Goal: Entertainment & Leisure: Browse casually

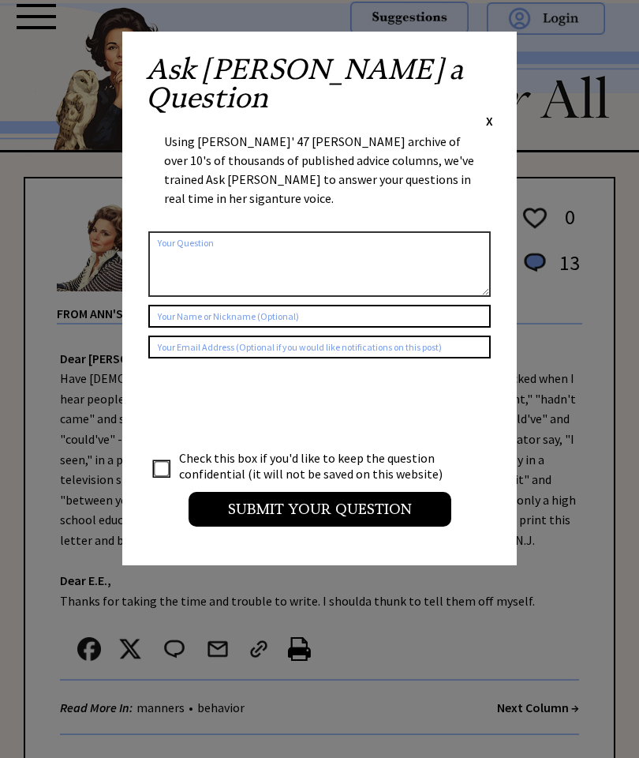
click at [481, 75] on div "Ask Ann a Question X" at bounding box center [319, 92] width 347 height 74
click at [490, 113] on span "X" at bounding box center [489, 121] width 7 height 16
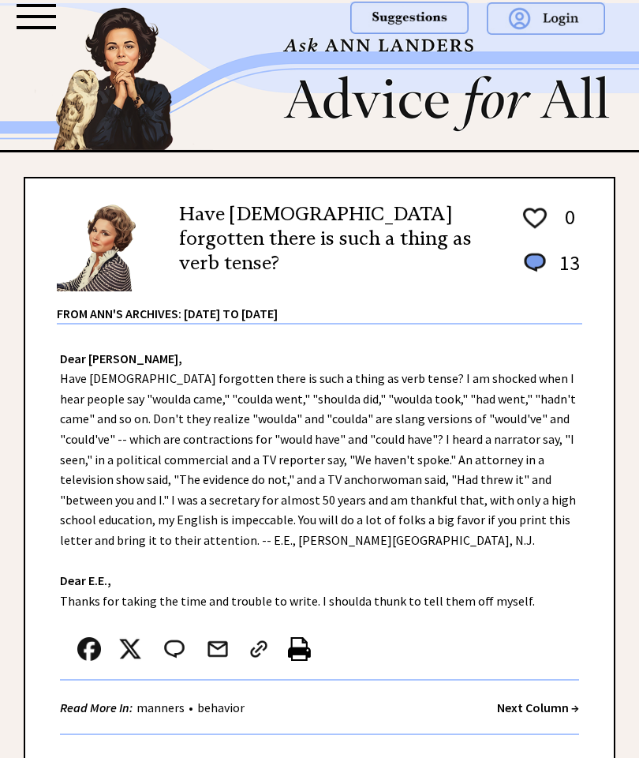
click at [45, 16] on div at bounding box center [36, 16] width 39 height 3
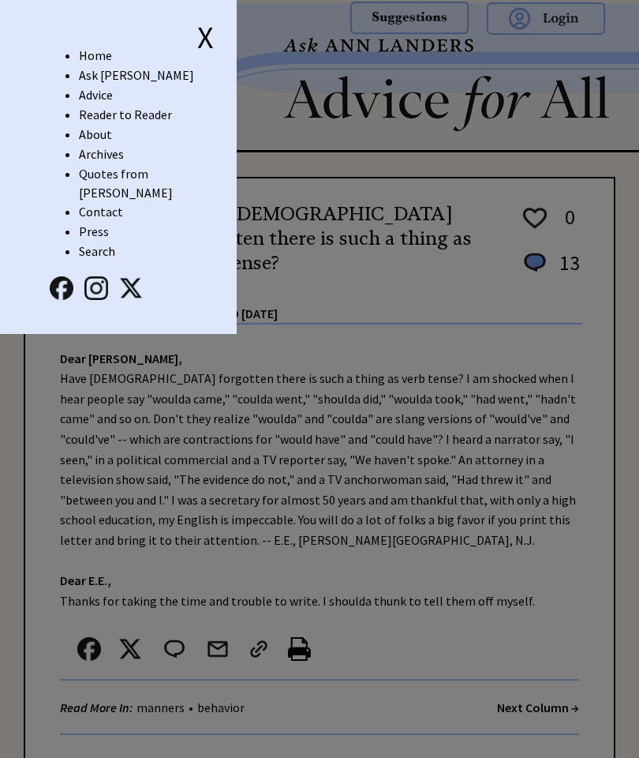
click at [117, 92] on li "Advice" at bounding box center [158, 95] width 158 height 20
click at [118, 108] on link "Reader to Reader" at bounding box center [125, 115] width 93 height 16
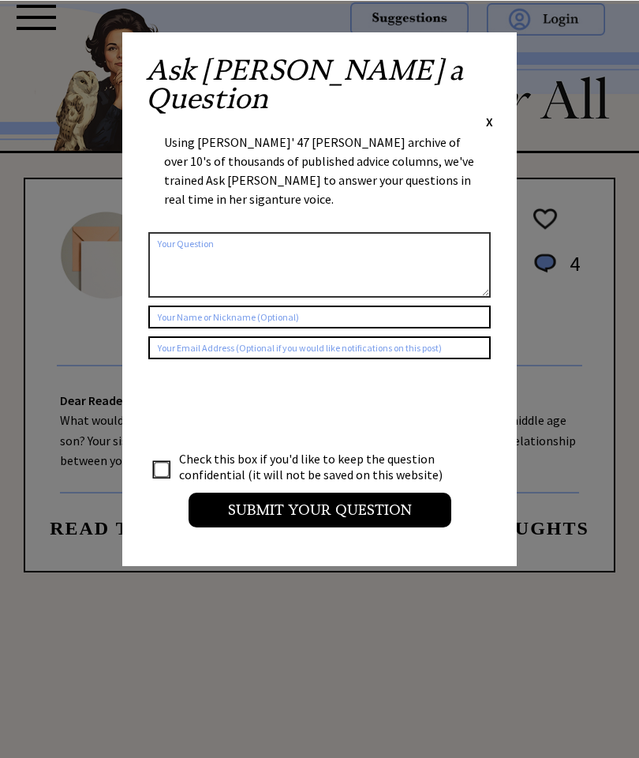
click at [492, 113] on span "X" at bounding box center [489, 121] width 7 height 16
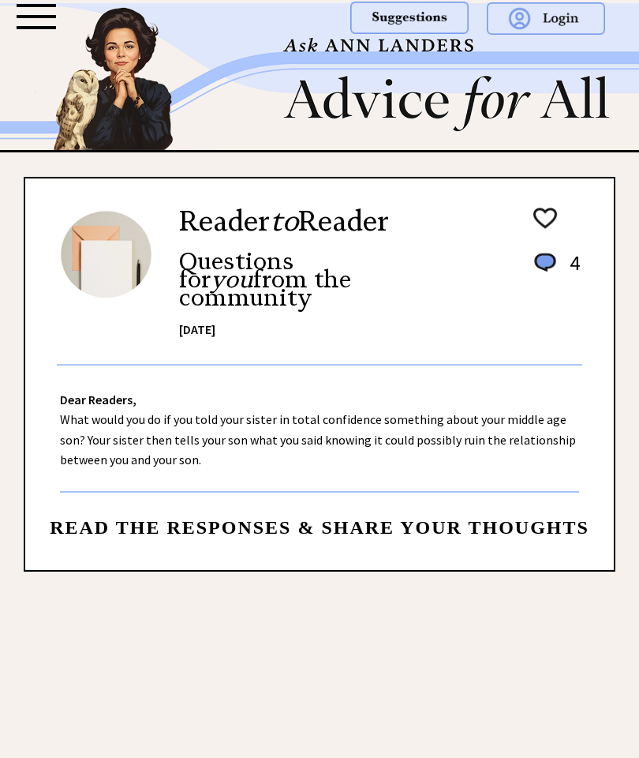
click at [53, 16] on div at bounding box center [36, 16] width 39 height 3
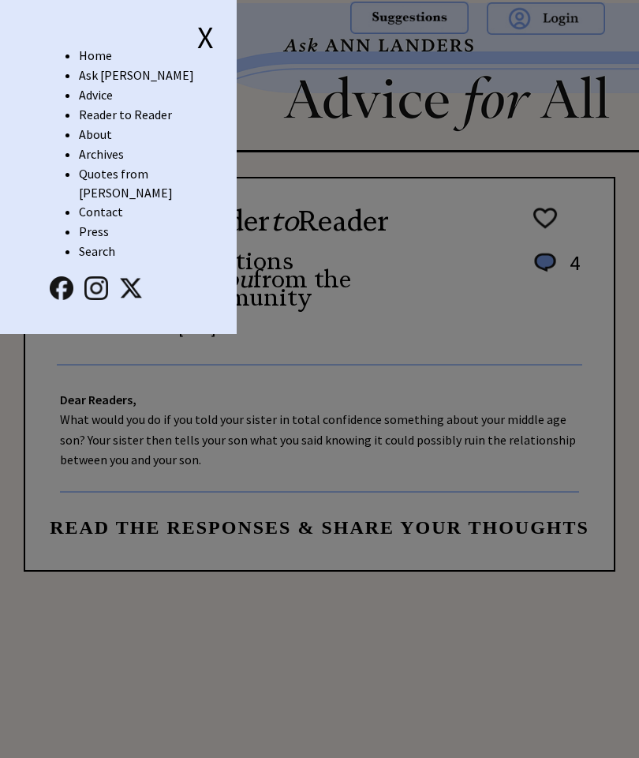
click at [111, 89] on link "Advice" at bounding box center [96, 95] width 34 height 16
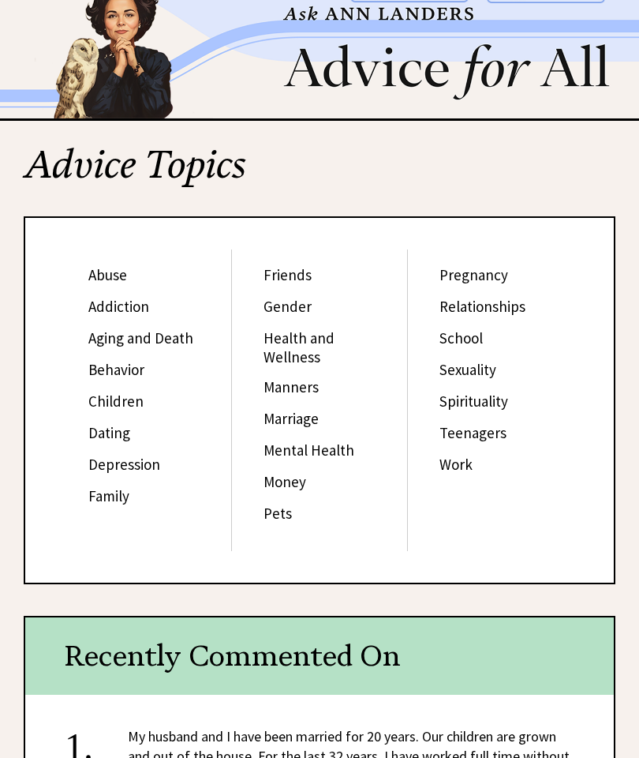
scroll to position [40, 0]
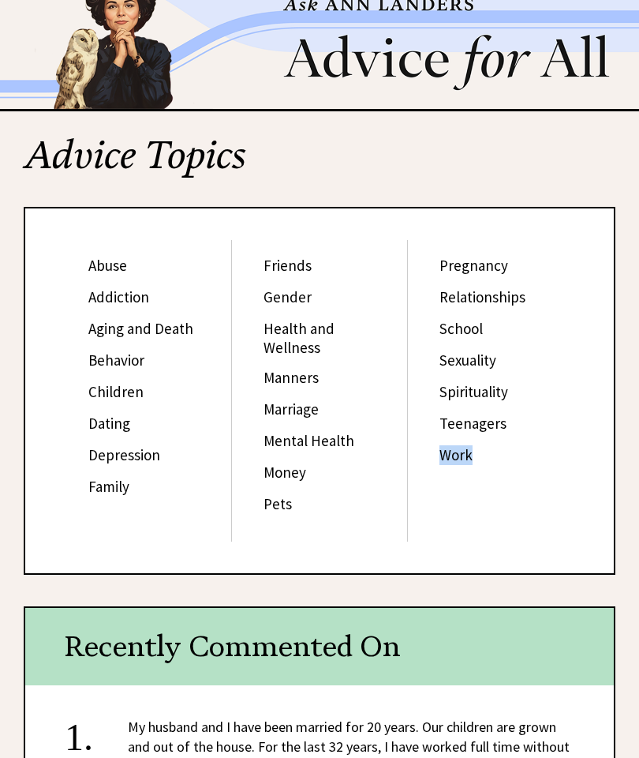
click at [546, 497] on div "Pregnancy Relationships School Sexuality Spirituality Teenagers Work" at bounding box center [495, 391] width 174 height 301
click at [307, 369] on link "Manners" at bounding box center [291, 378] width 55 height 19
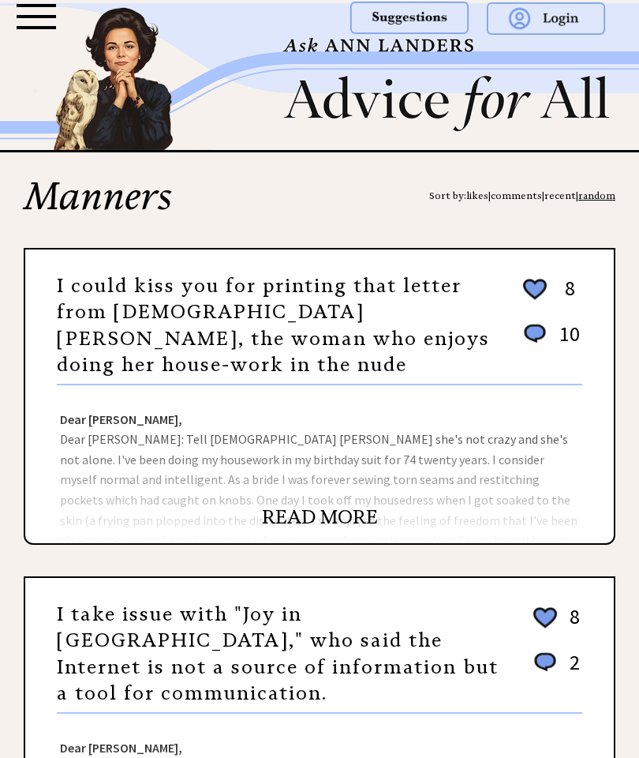
click at [440, 296] on link "I could kiss you for printing that letter from [DEMOGRAPHIC_DATA] [PERSON_NAME]…" at bounding box center [273, 325] width 433 height 103
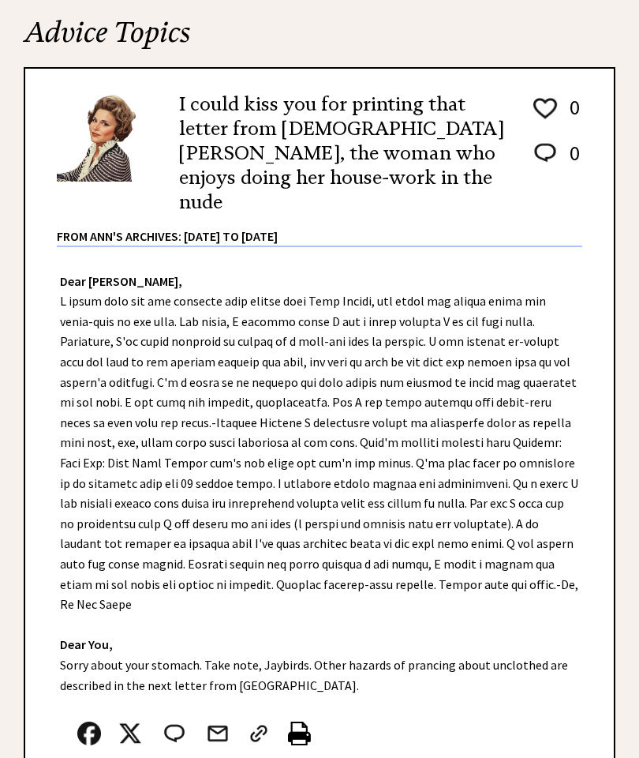
scroll to position [163, 0]
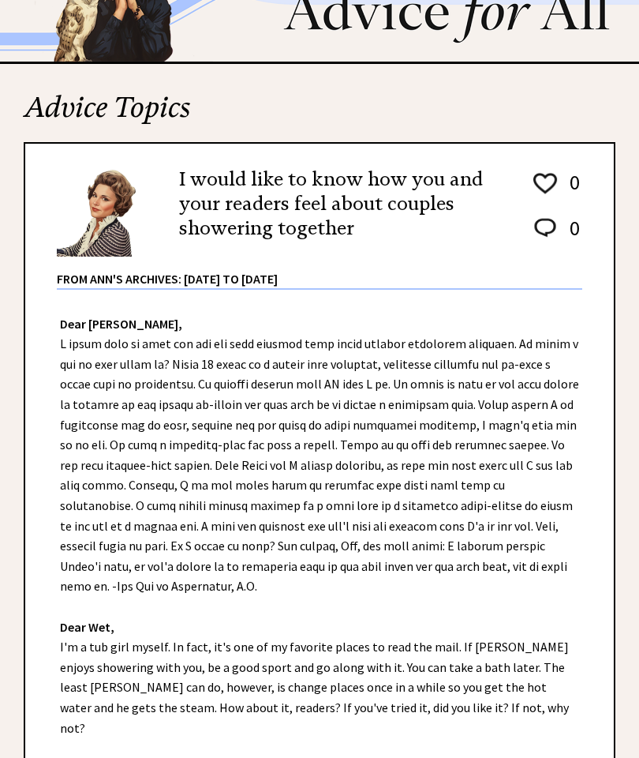
scroll to position [116, 0]
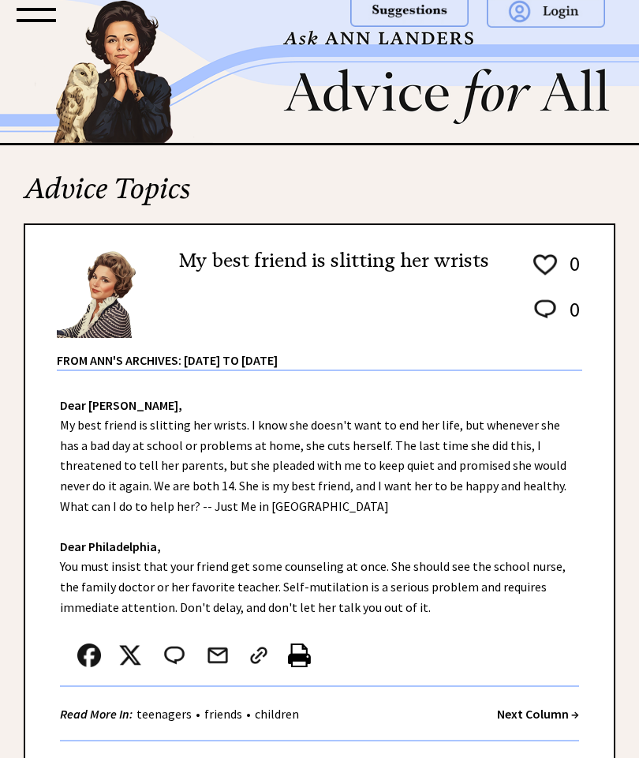
scroll to position [23, 0]
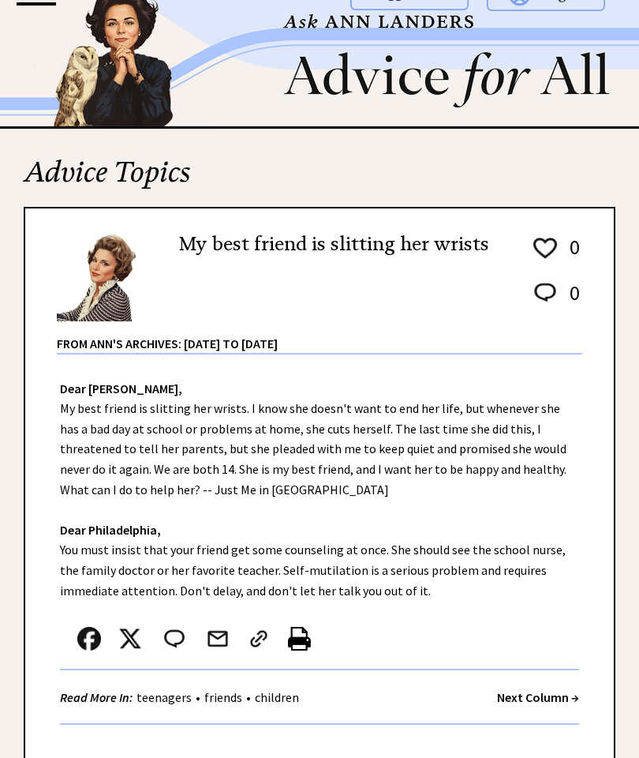
click at [578, 690] on strong "Next Column →" at bounding box center [538, 698] width 82 height 16
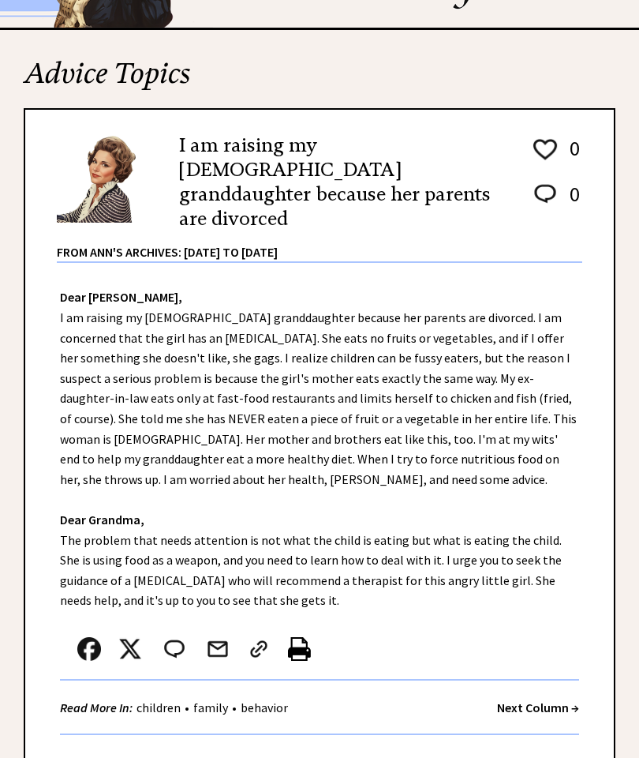
scroll to position [122, 0]
click at [556, 699] on strong "Next Column →" at bounding box center [538, 707] width 82 height 16
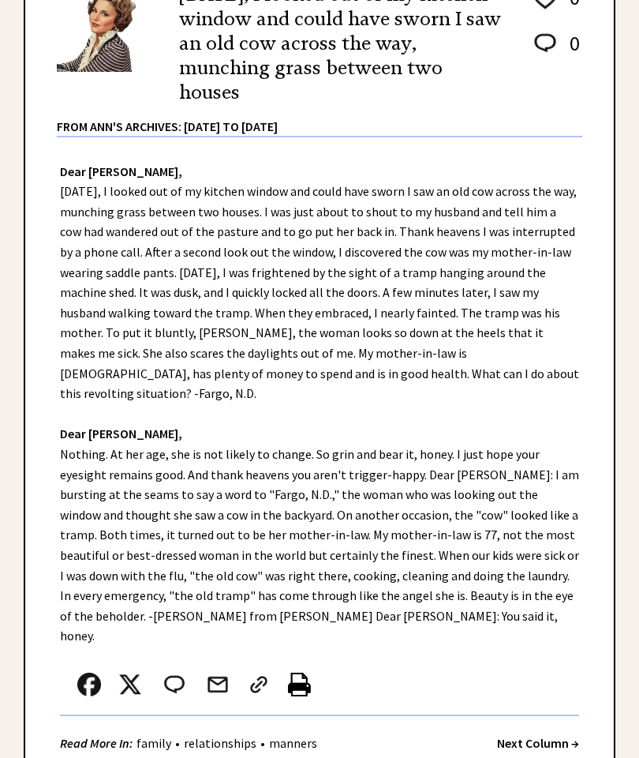
scroll to position [300, 0]
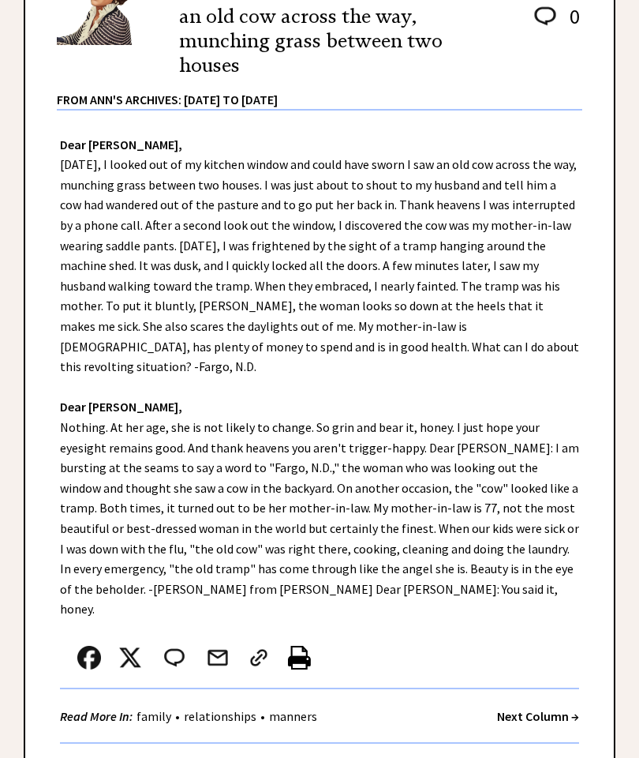
click at [558, 708] on strong "Next Column →" at bounding box center [538, 716] width 82 height 16
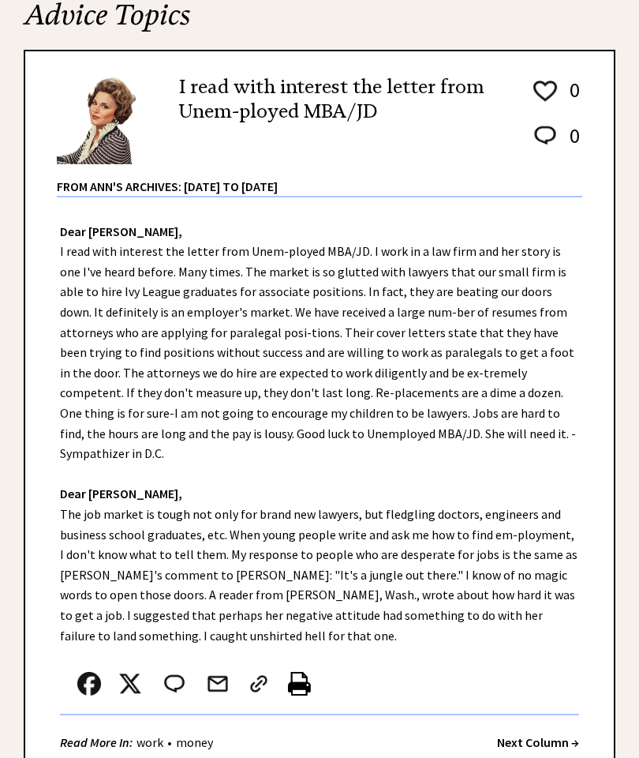
scroll to position [193, 0]
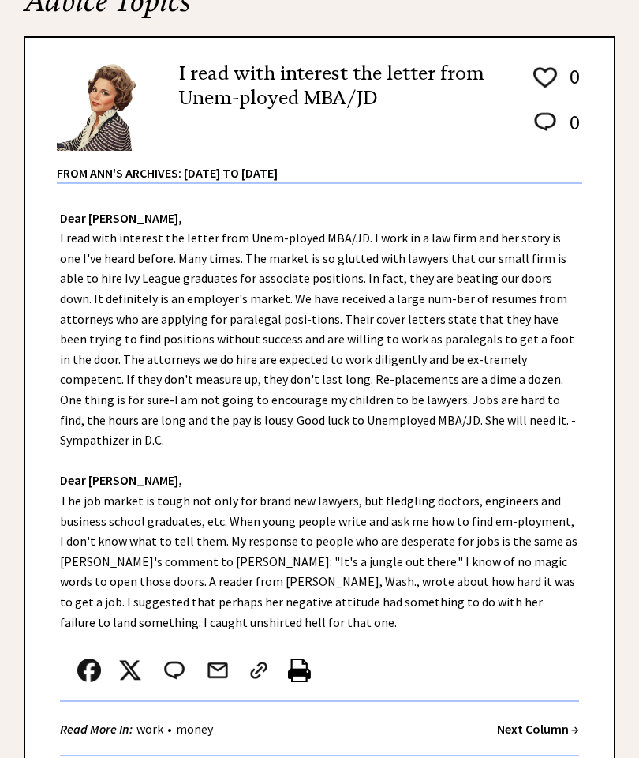
click at [552, 721] on strong "Next Column →" at bounding box center [538, 729] width 82 height 16
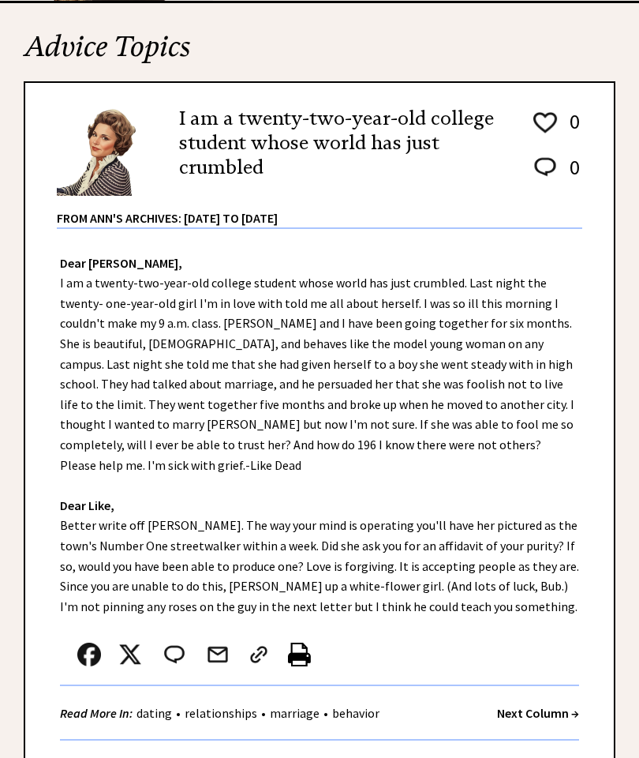
scroll to position [161, 0]
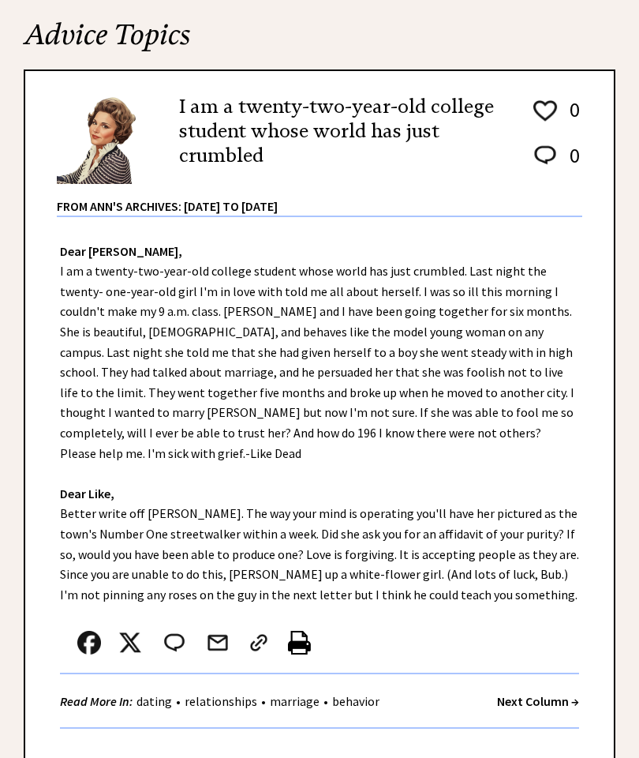
click at [546, 693] on strong "Next Column →" at bounding box center [538, 701] width 82 height 16
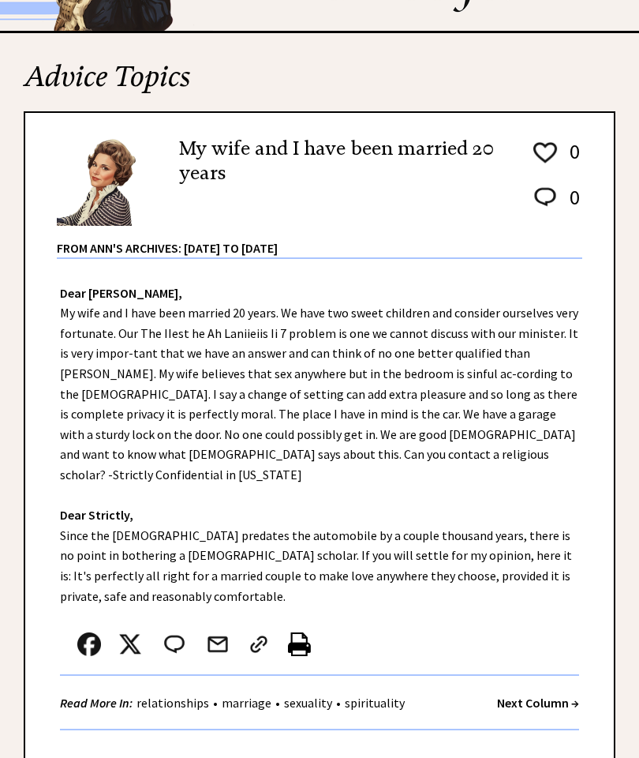
scroll to position [118, 0]
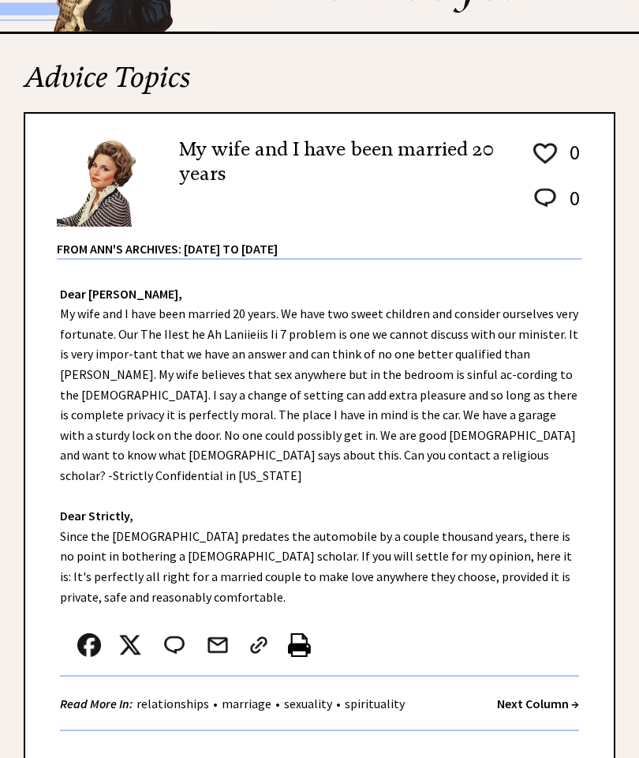
click at [552, 695] on strong "Next Column →" at bounding box center [538, 703] width 82 height 16
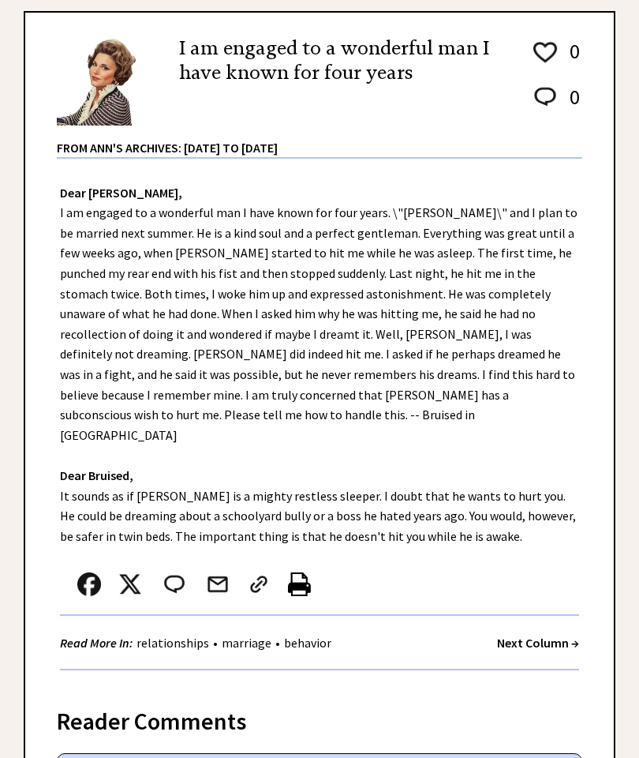
scroll to position [232, 0]
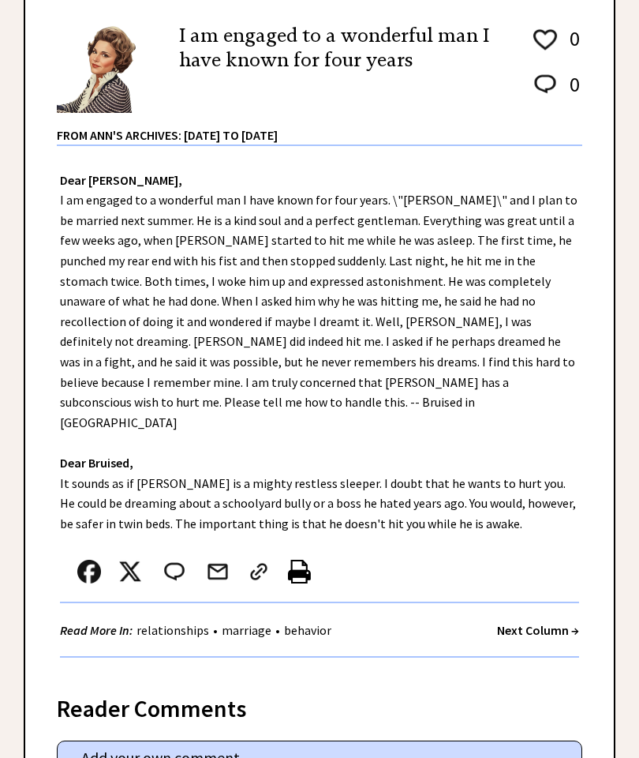
click at [541, 622] on strong "Next Column →" at bounding box center [538, 630] width 82 height 16
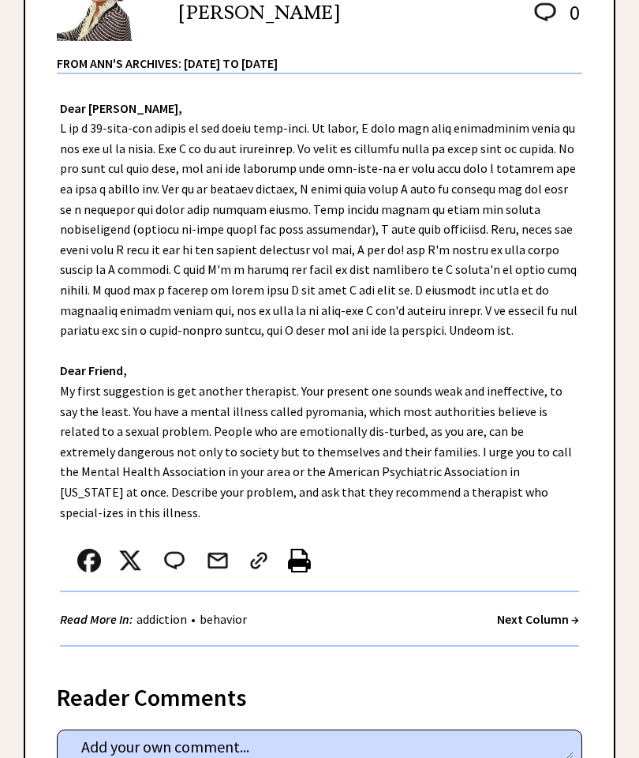
scroll to position [304, 0]
click at [560, 611] on strong "Next Column →" at bounding box center [538, 619] width 82 height 16
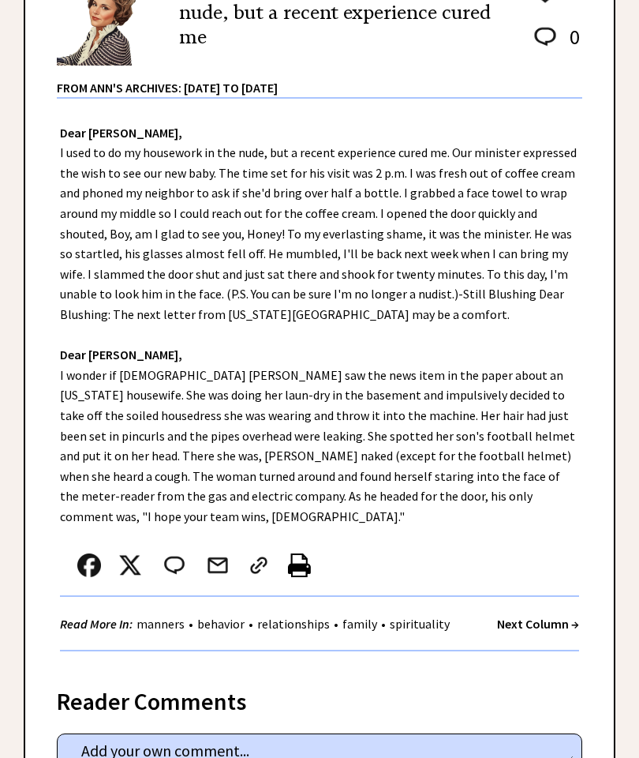
scroll to position [279, 0]
click at [552, 615] on strong "Next Column →" at bounding box center [538, 623] width 82 height 16
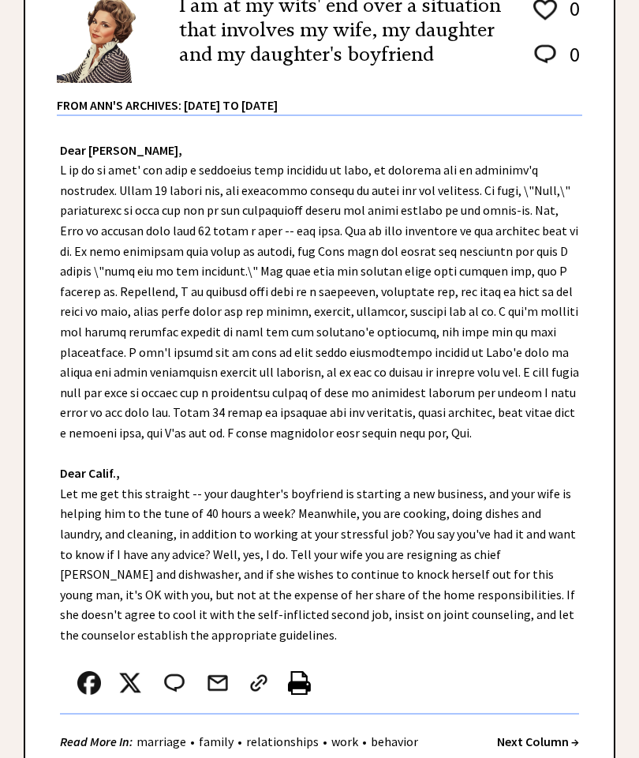
scroll to position [309, 0]
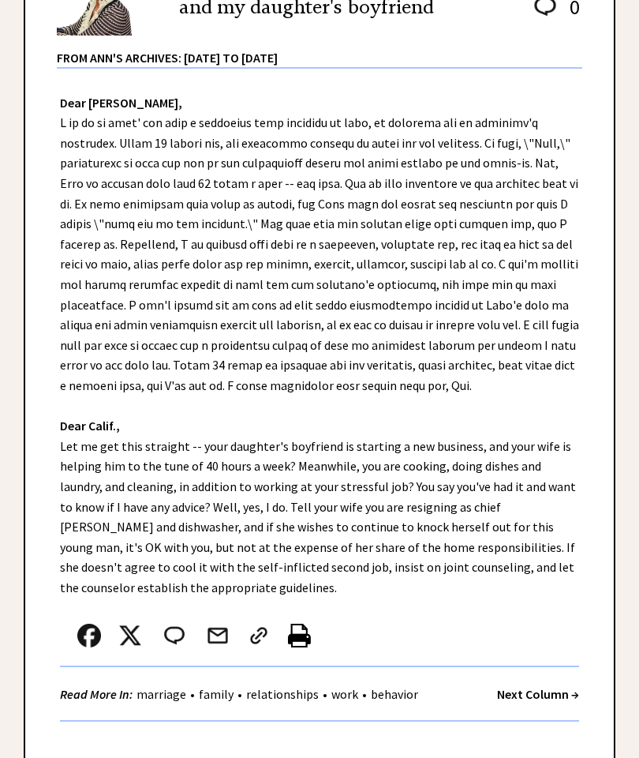
click at [552, 687] on strong "Next Column →" at bounding box center [538, 695] width 82 height 16
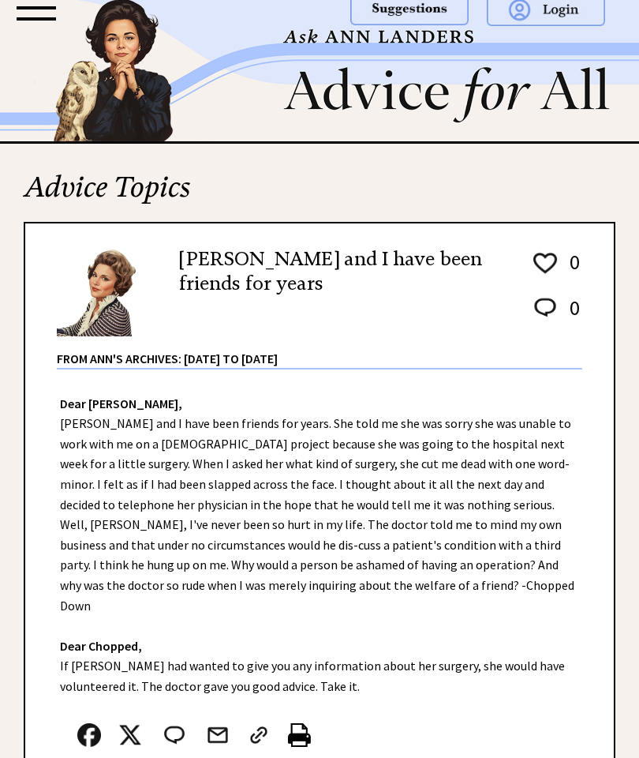
scroll to position [71, 0]
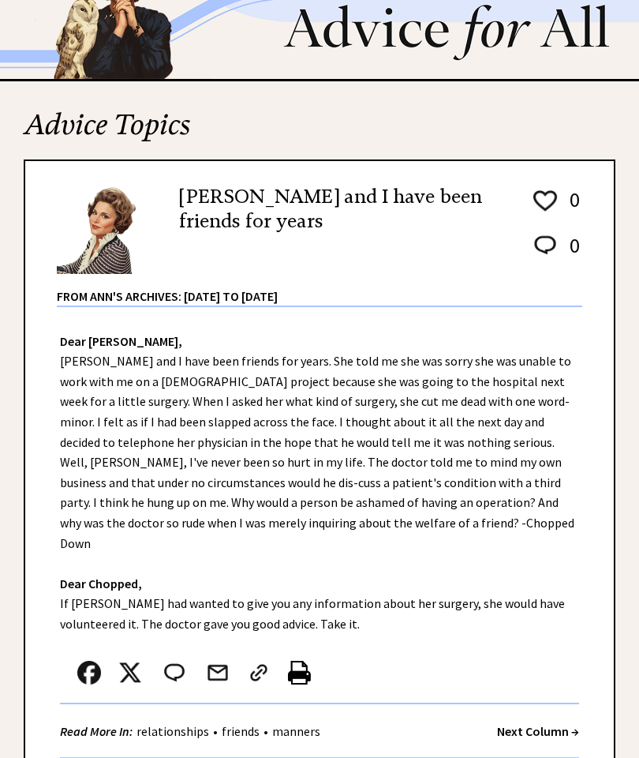
click at [562, 723] on strong "Next Column →" at bounding box center [538, 731] width 82 height 16
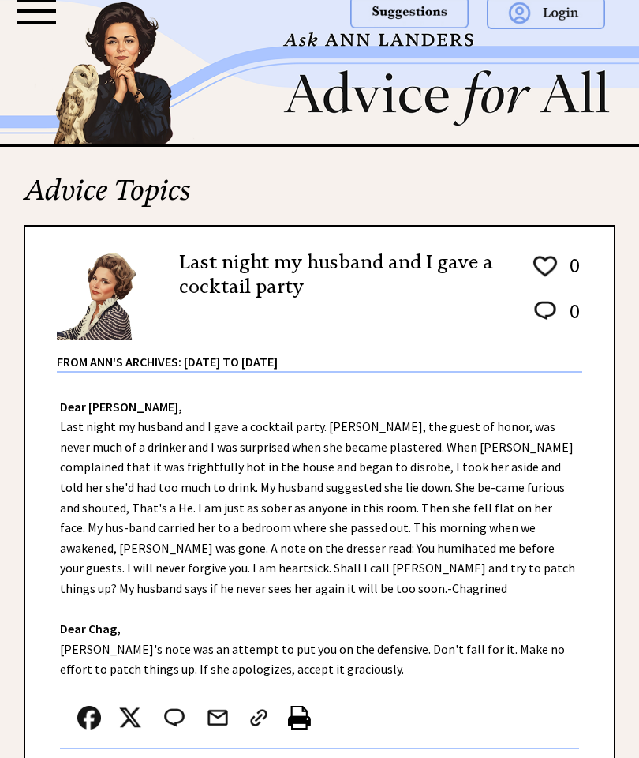
scroll to position [15, 0]
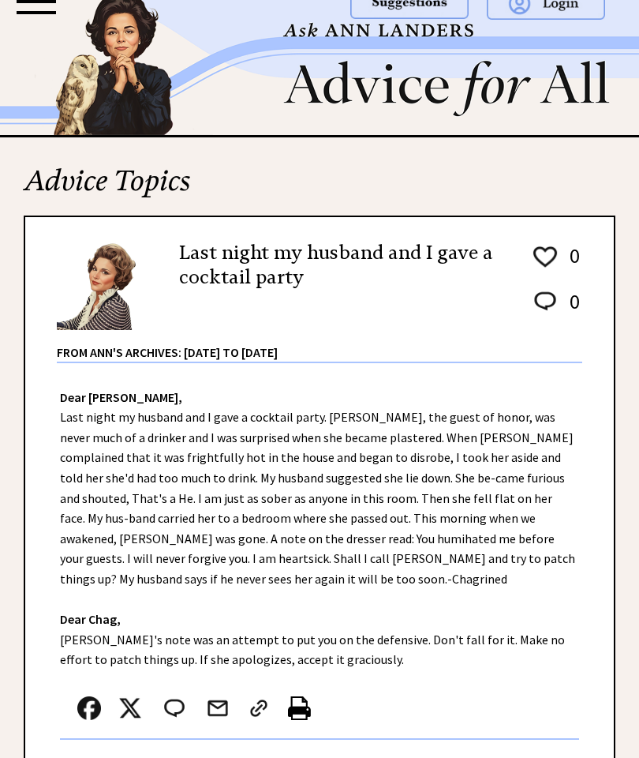
click at [548, 745] on div "Read More In: relationships • friends • behavior • manners • addiction Next Col…" at bounding box center [319, 766] width 519 height 54
click at [535, 757] on strong "Next Column →" at bounding box center [538, 766] width 82 height 16
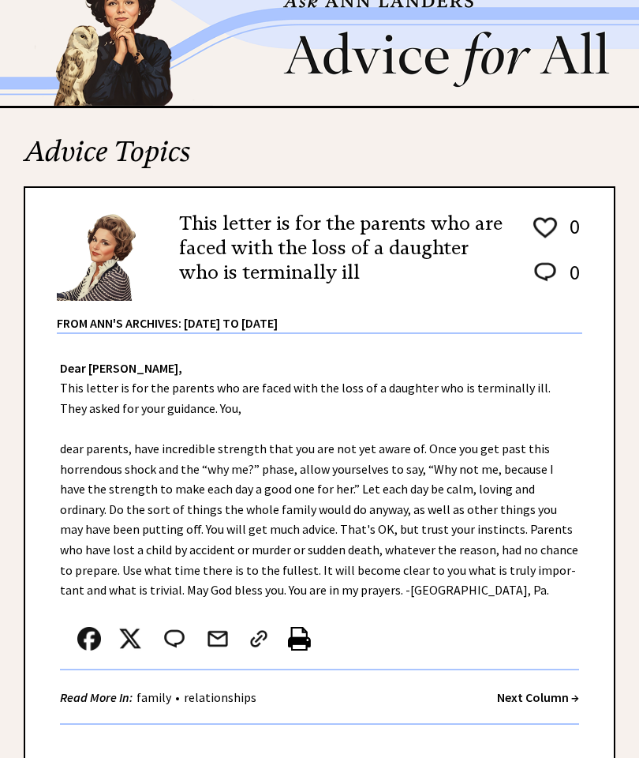
scroll to position [44, 0]
click at [555, 689] on strong "Next Column →" at bounding box center [538, 697] width 82 height 16
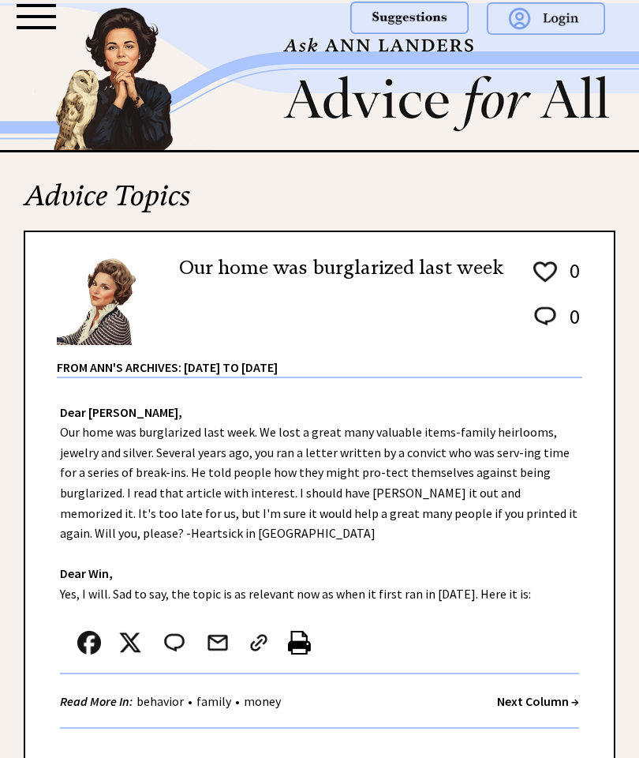
click at [549, 684] on div "Read More In: behavior • family • money Next Column →" at bounding box center [319, 701] width 519 height 54
click at [551, 695] on strong "Next Column →" at bounding box center [538, 701] width 82 height 16
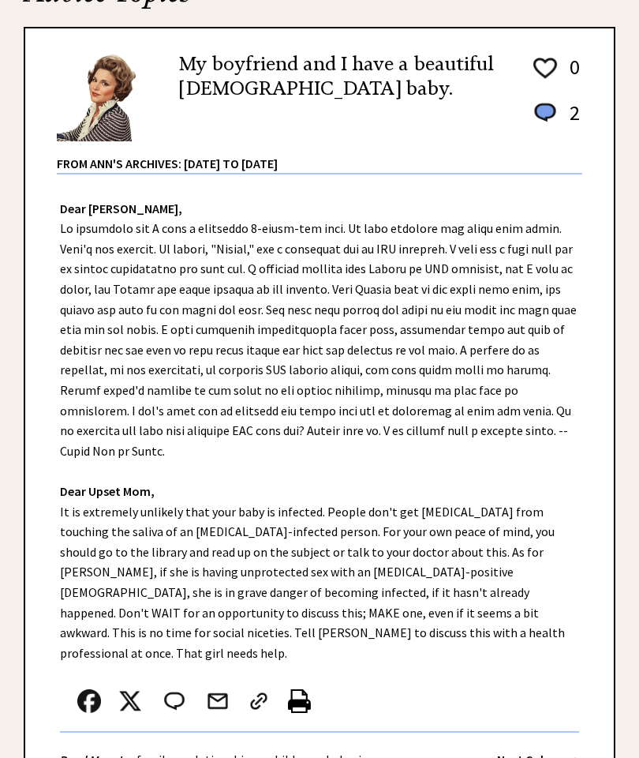
scroll to position [253, 0]
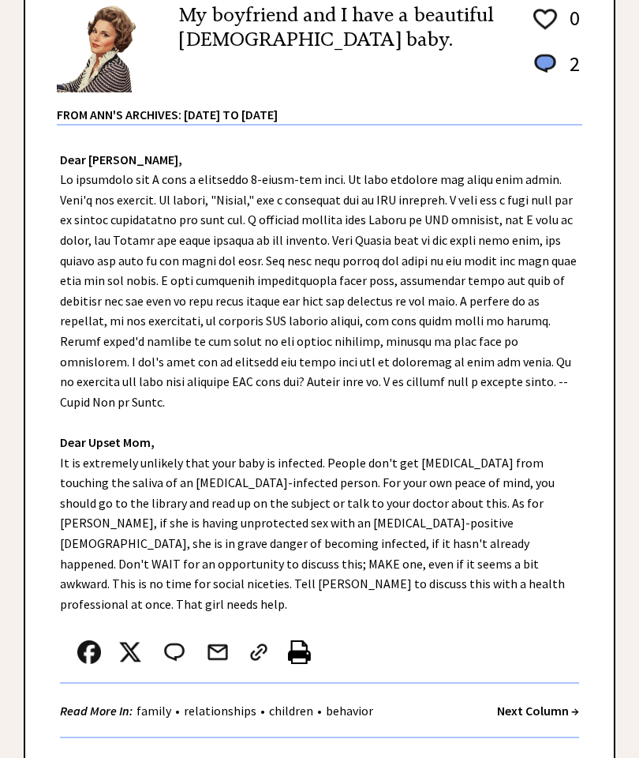
click at [556, 702] on strong "Next Column →" at bounding box center [538, 710] width 82 height 16
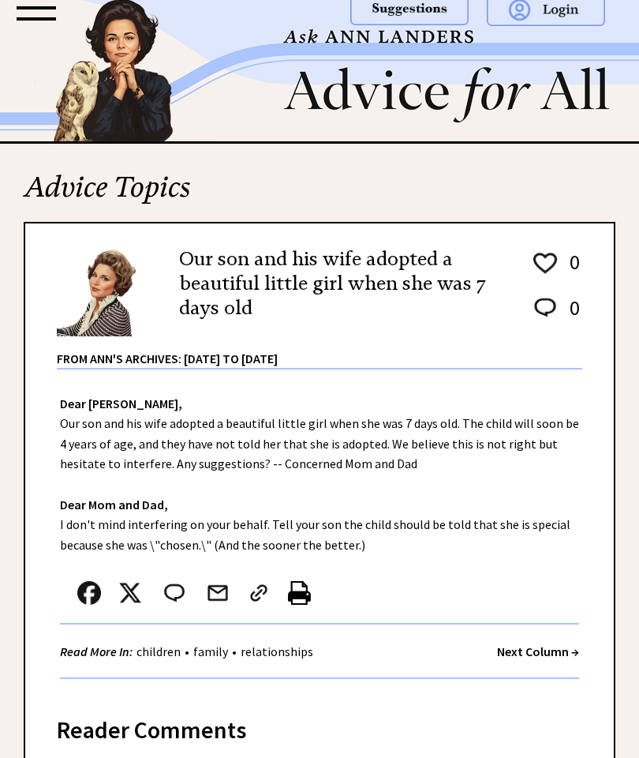
scroll to position [9, 0]
click at [563, 657] on strong "Next Column →" at bounding box center [538, 651] width 82 height 16
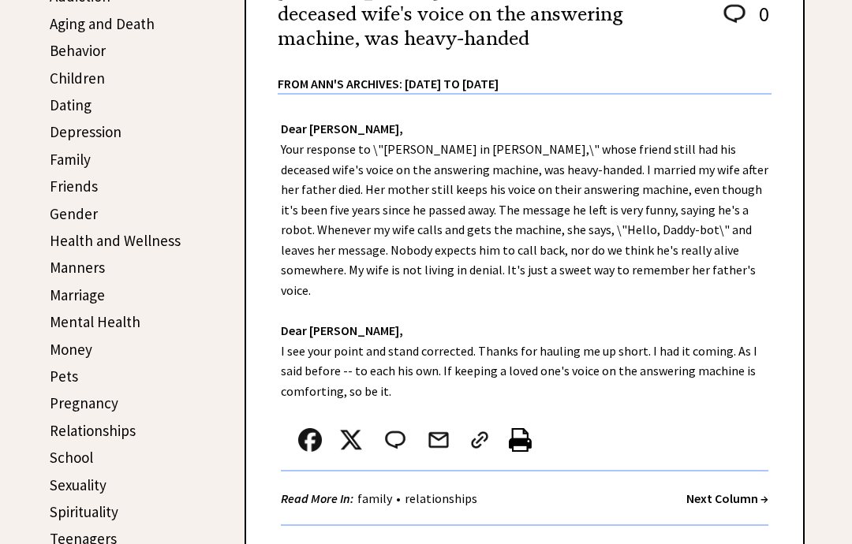
scroll to position [445, 0]
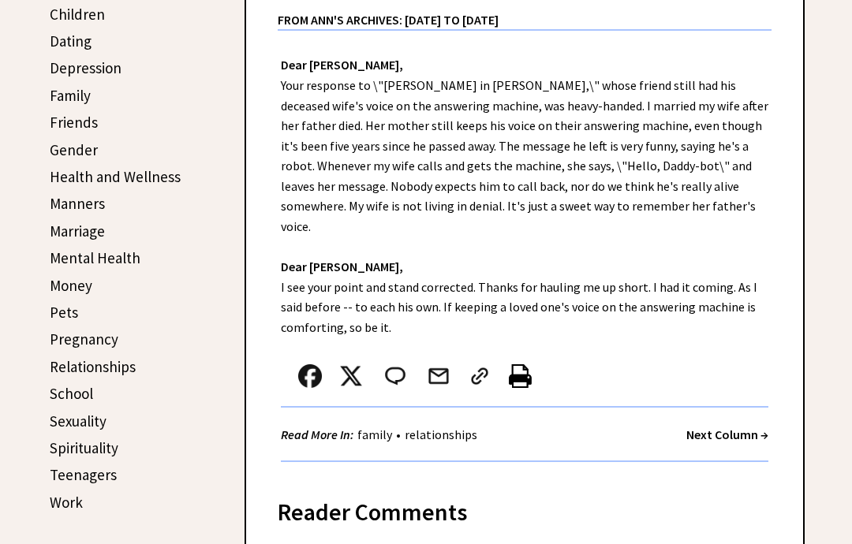
click at [638, 427] on strong "Next Column →" at bounding box center [728, 435] width 82 height 16
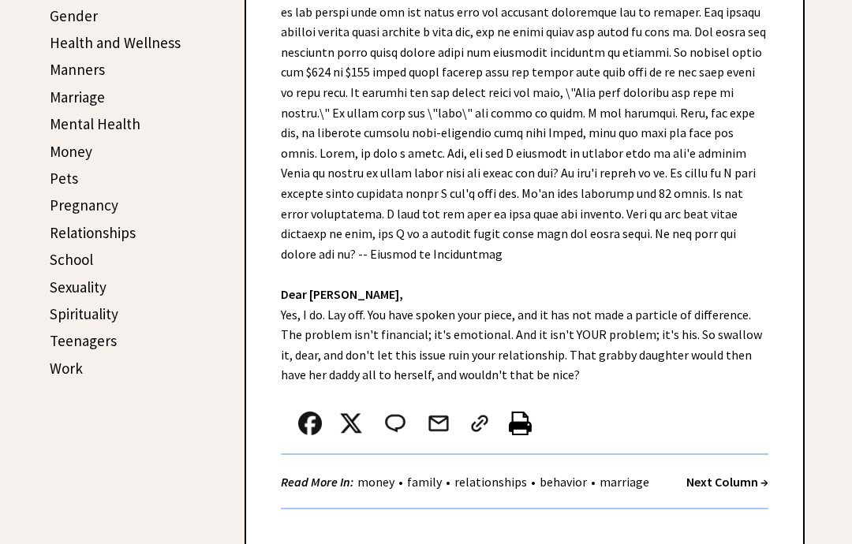
scroll to position [581, 0]
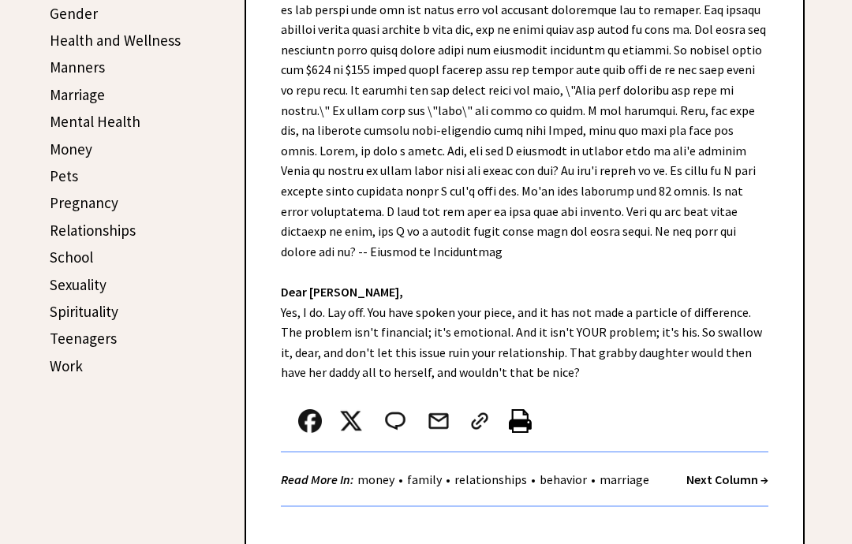
click at [752, 473] on strong "Next Column →" at bounding box center [728, 481] width 82 height 16
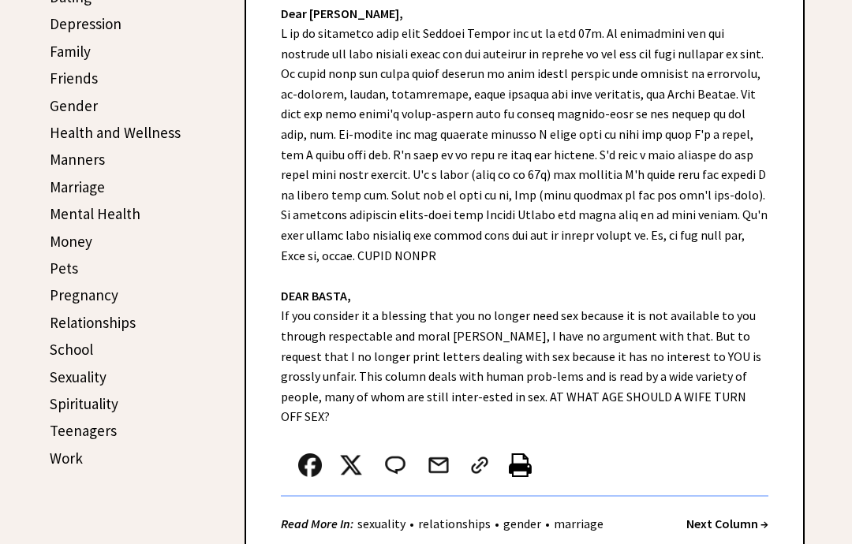
scroll to position [511, 0]
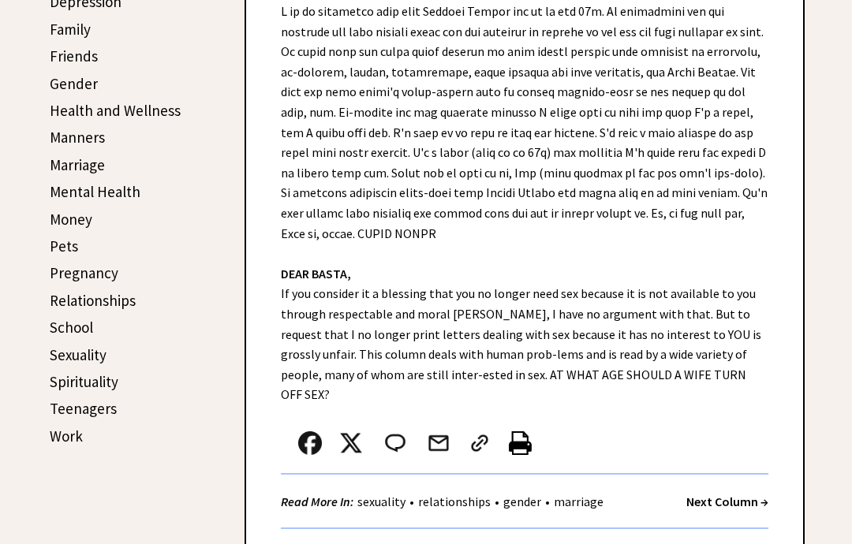
click at [759, 494] on strong "Next Column →" at bounding box center [728, 502] width 82 height 16
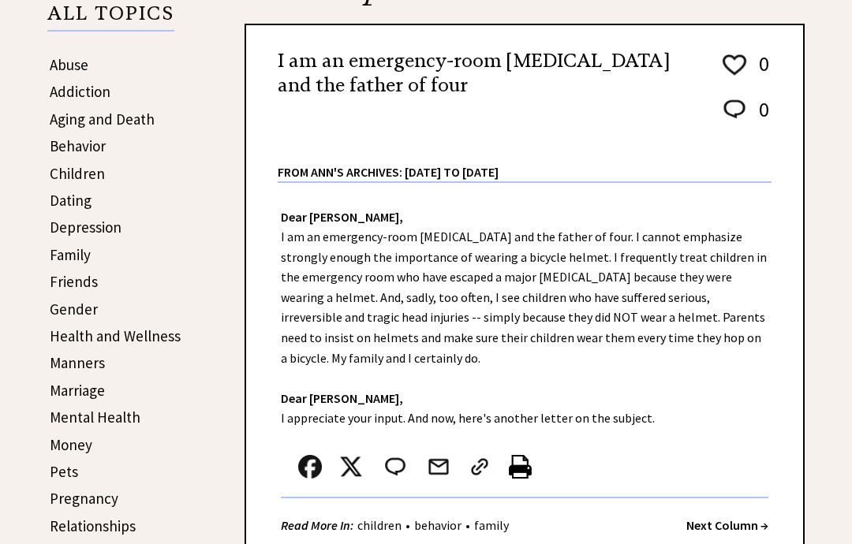
scroll to position [281, 0]
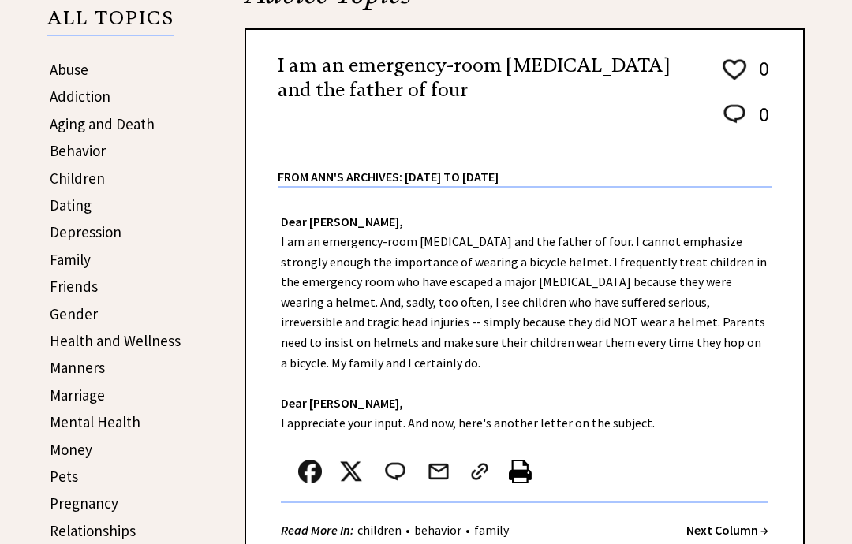
click at [758, 517] on div "Read More In: children • behavior • family Next Column →" at bounding box center [525, 530] width 488 height 54
click at [738, 526] on strong "Next Column →" at bounding box center [728, 530] width 82 height 16
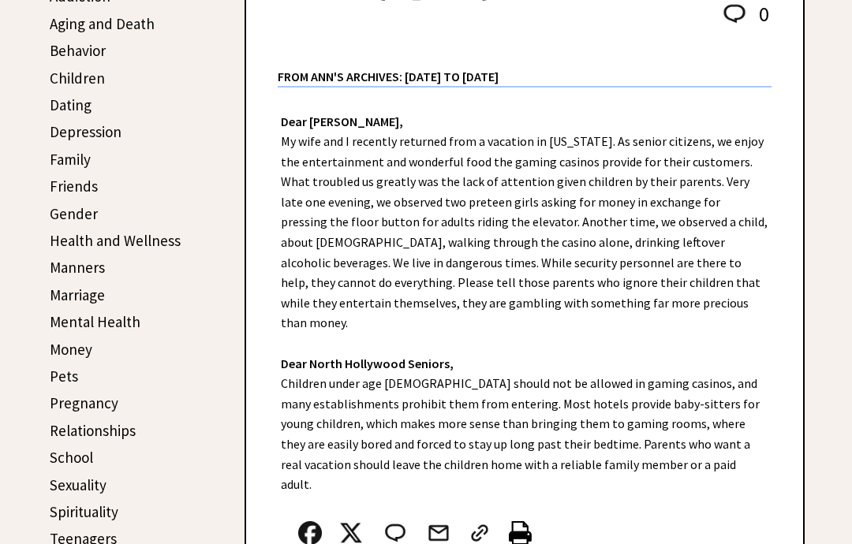
scroll to position [381, 0]
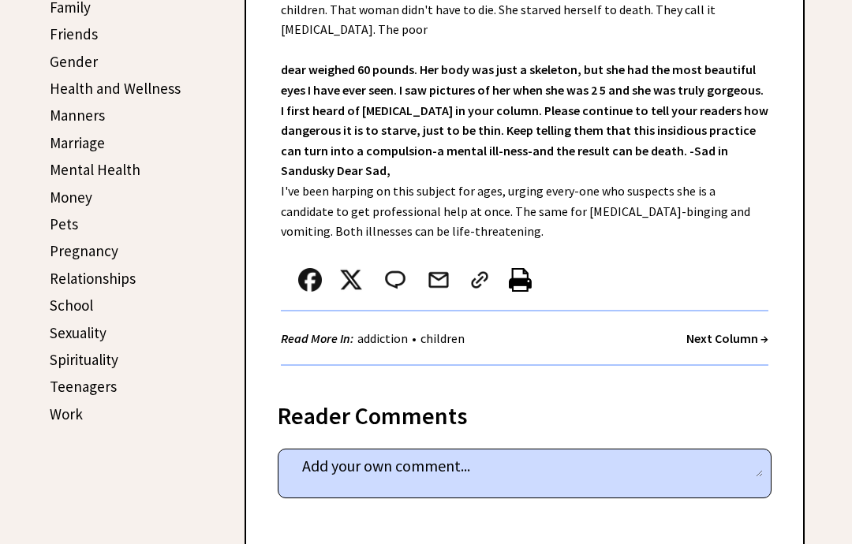
scroll to position [530, 0]
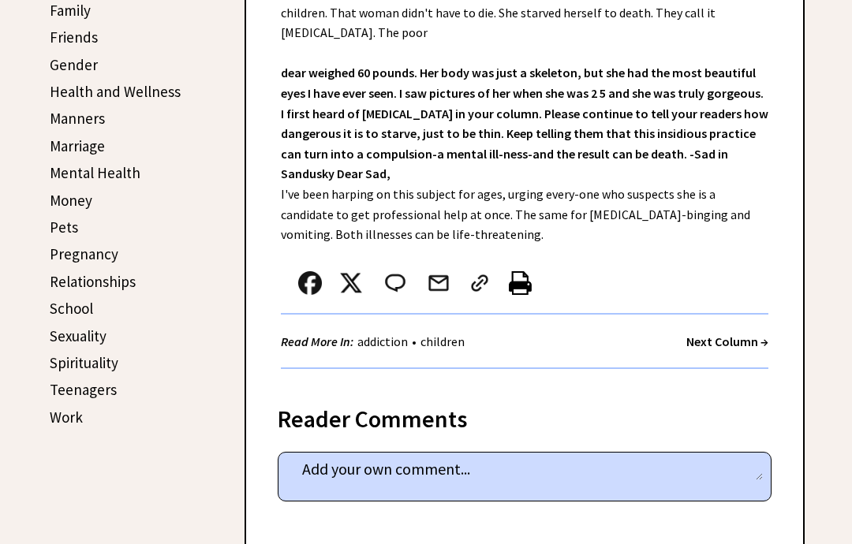
click at [756, 334] on strong "Next Column →" at bounding box center [728, 342] width 82 height 16
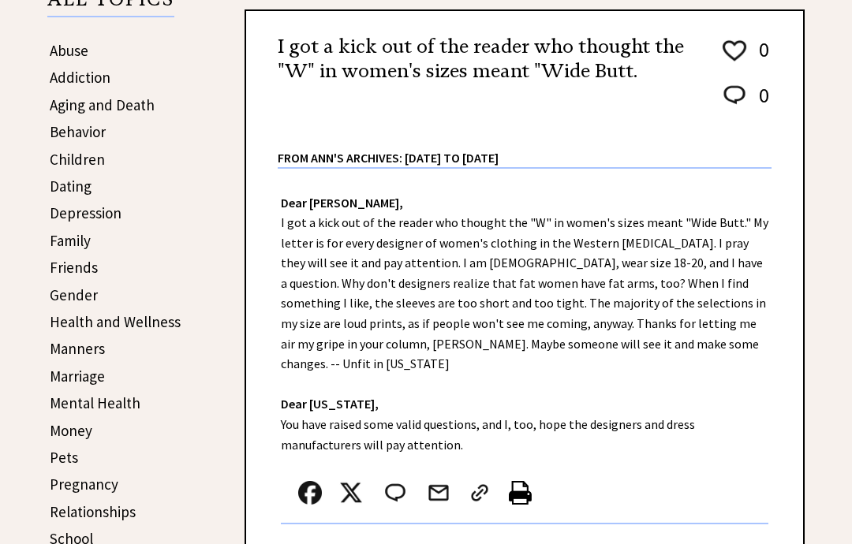
scroll to position [316, 0]
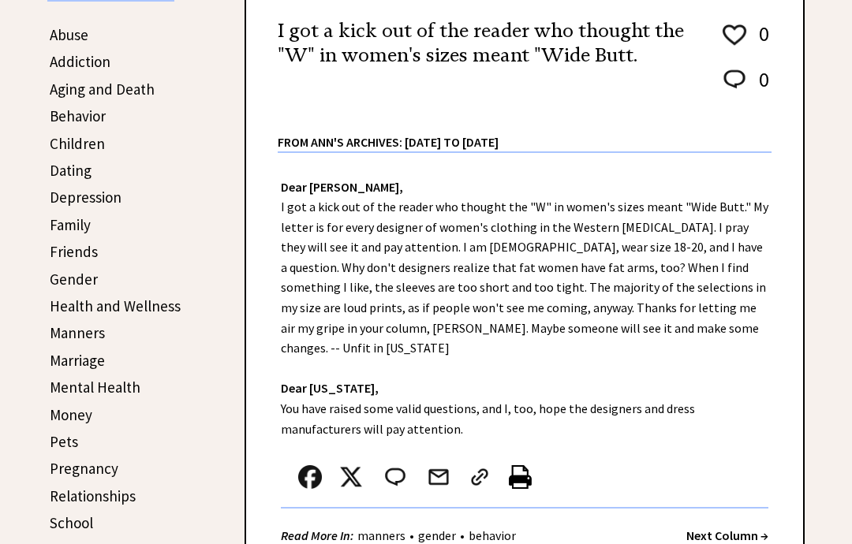
click at [718, 528] on strong "Next Column →" at bounding box center [728, 536] width 82 height 16
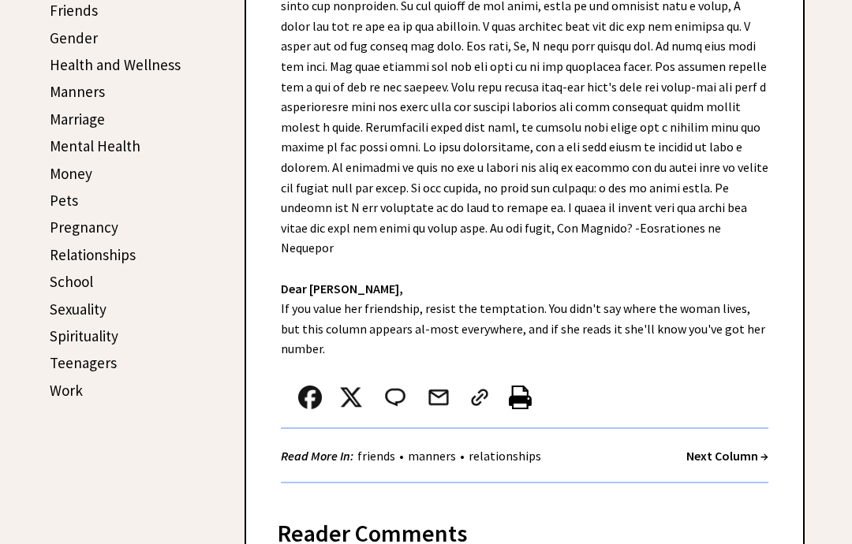
scroll to position [557, 0]
click at [734, 451] on strong "Next Column →" at bounding box center [728, 456] width 82 height 16
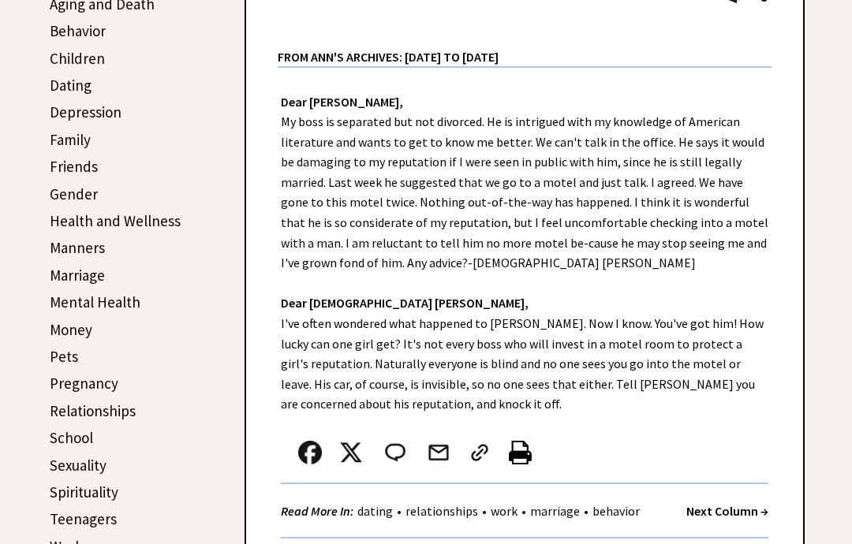
scroll to position [401, 0]
click at [752, 503] on strong "Next Column →" at bounding box center [728, 511] width 82 height 16
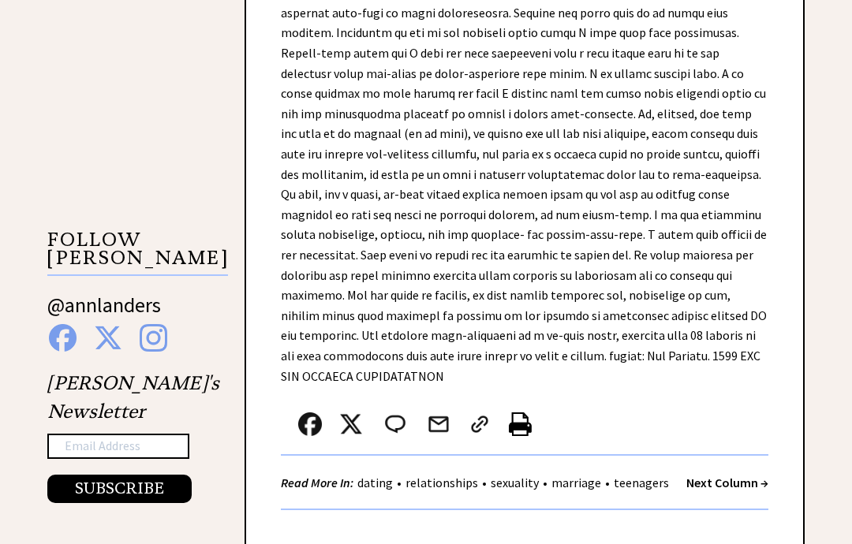
scroll to position [1318, 0]
click at [738, 475] on strong "Next Column →" at bounding box center [728, 483] width 82 height 16
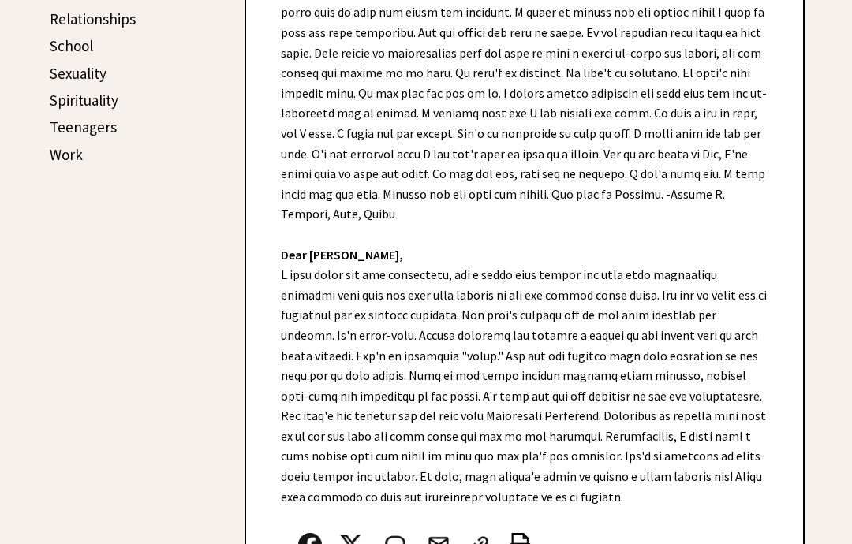
scroll to position [833, 0]
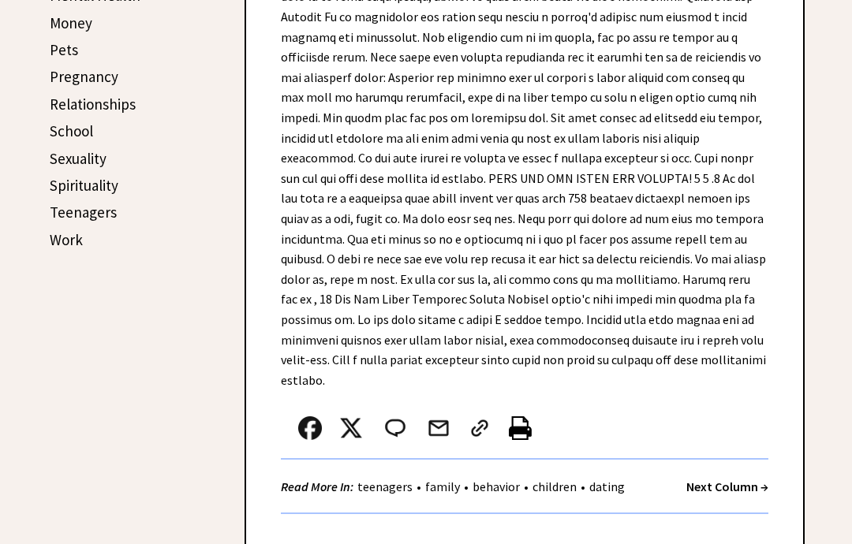
scroll to position [708, 0]
click at [737, 479] on strong "Next Column →" at bounding box center [728, 487] width 82 height 16
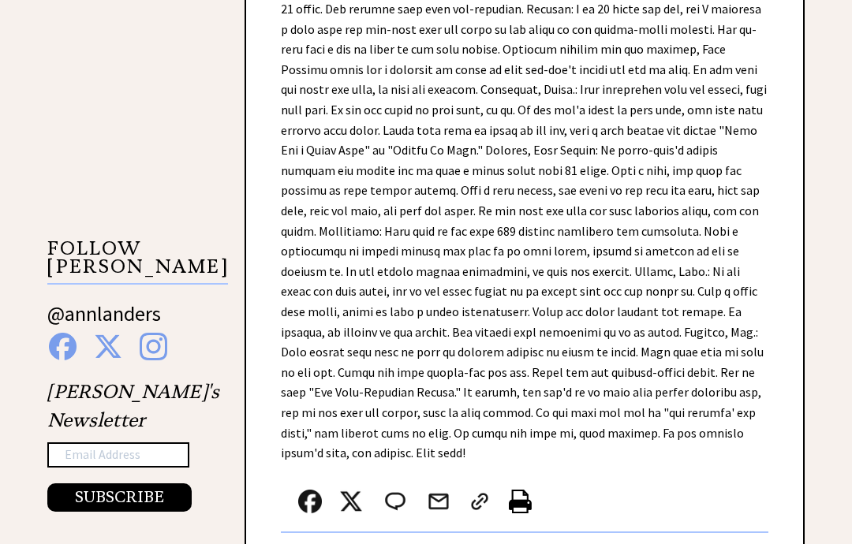
scroll to position [1308, 0]
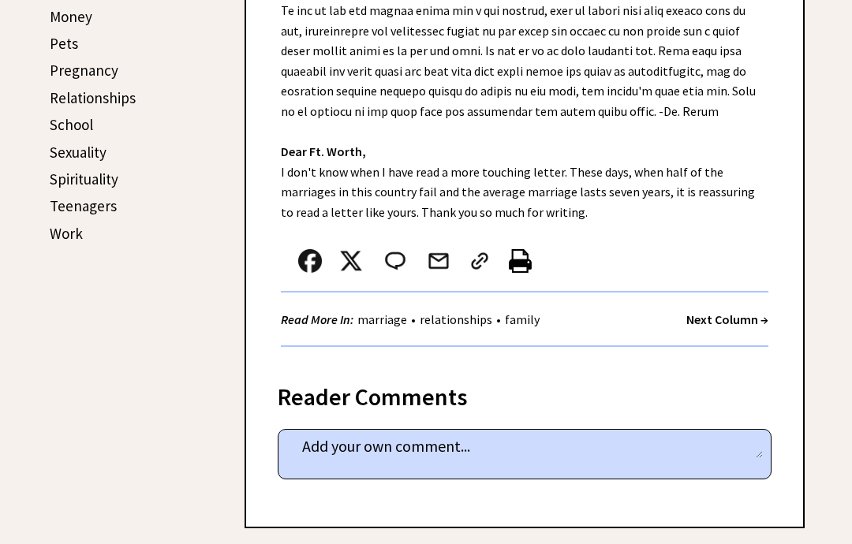
scroll to position [733, 0]
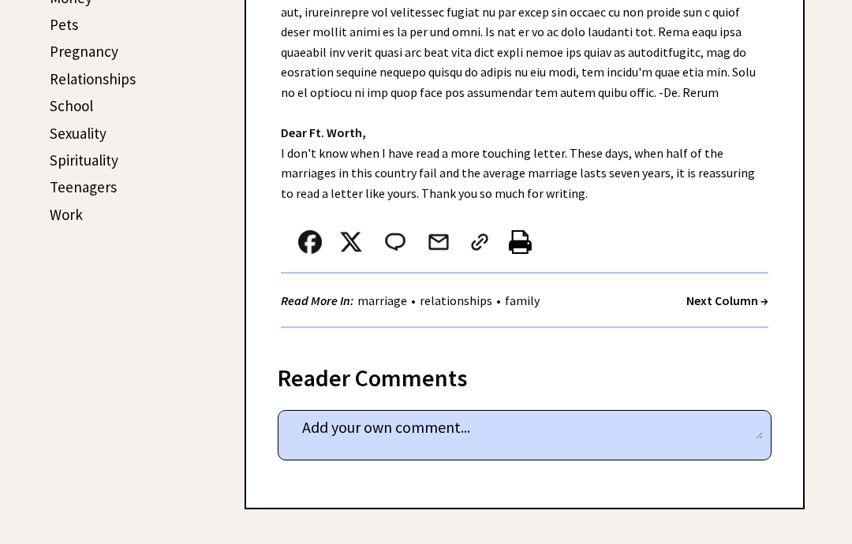
click at [747, 302] on strong "Next Column →" at bounding box center [728, 301] width 82 height 16
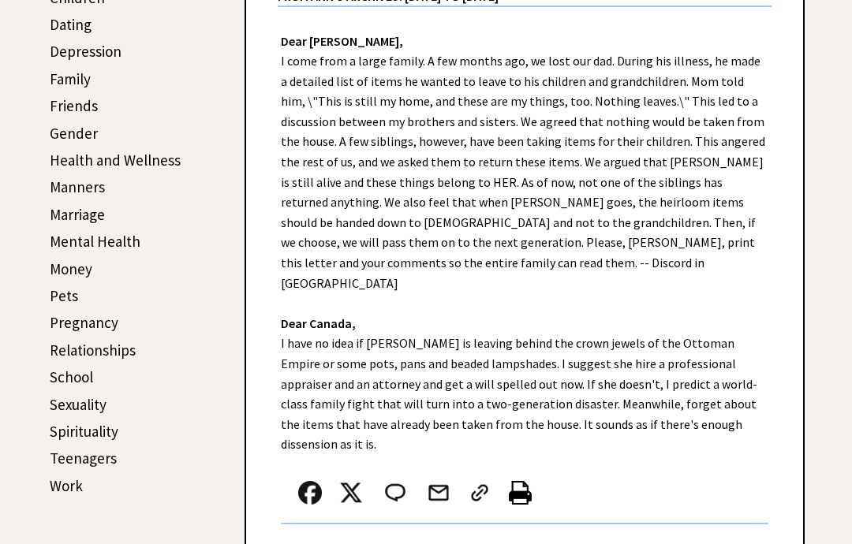
scroll to position [440, 0]
